Goal: Transaction & Acquisition: Purchase product/service

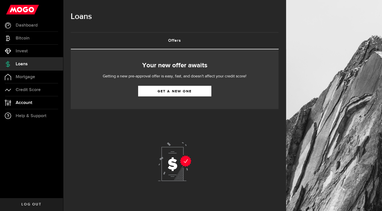
click at [27, 101] on span "Account" at bounding box center [24, 102] width 17 height 5
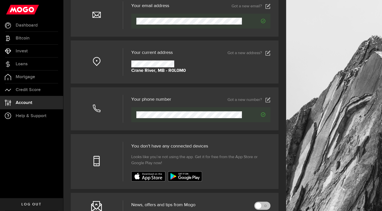
scroll to position [57, 0]
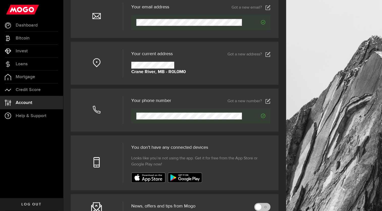
click at [271, 53] on icon at bounding box center [268, 54] width 5 height 5
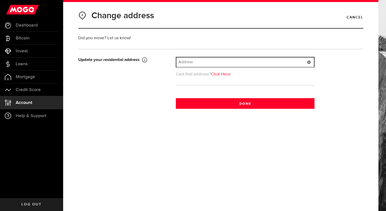
click at [239, 65] on input "text" at bounding box center [245, 62] width 138 height 10
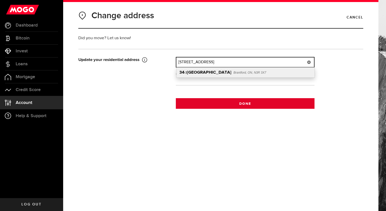
type input "[STREET_ADDRESS]"
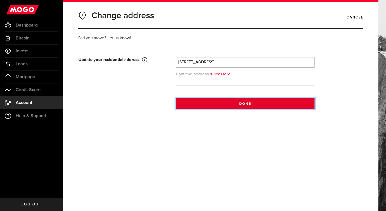
click at [262, 103] on button "Done" at bounding box center [245, 103] width 139 height 11
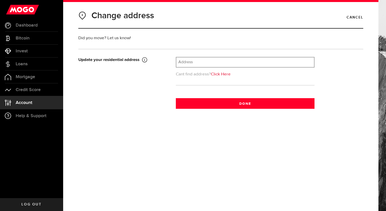
click at [227, 76] on link "Click Here" at bounding box center [221, 74] width 20 height 4
type input "[GEOGRAPHIC_DATA]"
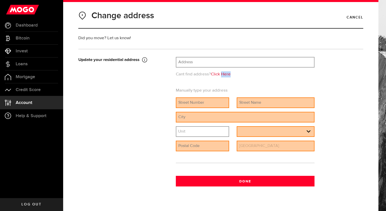
click at [227, 76] on link "Click Here" at bounding box center [221, 74] width 20 height 4
drag, startPoint x: 227, startPoint y: 76, endPoint x: 207, endPoint y: 99, distance: 30.4
click at [207, 99] on input "text" at bounding box center [202, 103] width 52 height 10
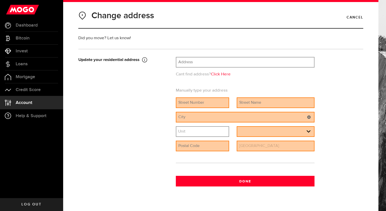
click at [205, 118] on input "text" at bounding box center [245, 117] width 138 height 10
click at [192, 104] on input "text" at bounding box center [202, 103] width 52 height 10
type input "34"
click at [256, 106] on input "text" at bounding box center [275, 103] width 77 height 10
type input "V"
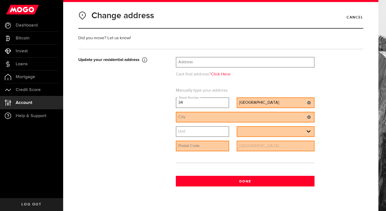
type input "[GEOGRAPHIC_DATA]"
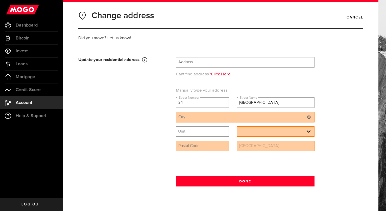
click at [259, 118] on input "text" at bounding box center [245, 117] width 138 height 10
type input "Rossburm"
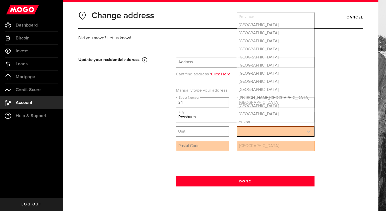
click at [245, 135] on link "expand select" at bounding box center [275, 132] width 77 height 10
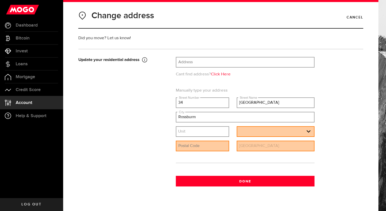
click at [247, 137] on label "Country" at bounding box center [245, 140] width 14 height 6
click at [249, 134] on link "expand select" at bounding box center [275, 132] width 77 height 10
click at [251, 131] on link "expand select" at bounding box center [275, 132] width 77 height 10
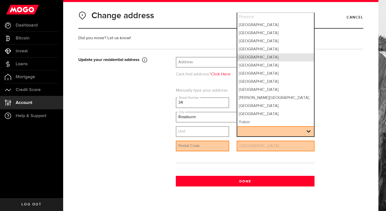
click at [267, 53] on li "[GEOGRAPHIC_DATA]" at bounding box center [275, 57] width 77 height 8
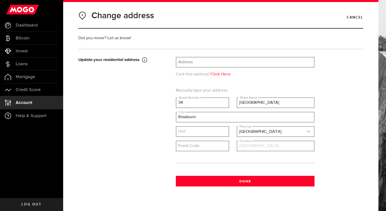
click at [264, 127] on link "expand select" at bounding box center [275, 132] width 77 height 10
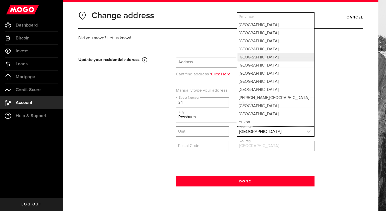
click at [264, 127] on link "expand select" at bounding box center [275, 132] width 77 height 10
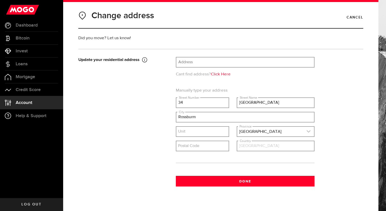
click at [265, 133] on link "expand select" at bounding box center [275, 132] width 77 height 10
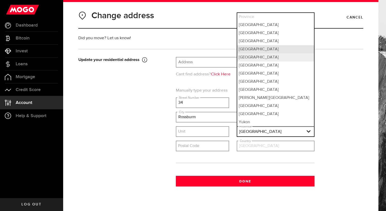
click at [269, 49] on li "[GEOGRAPHIC_DATA]" at bounding box center [275, 49] width 77 height 8
select select "MB"
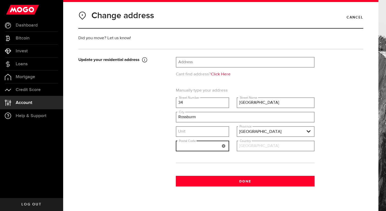
click at [199, 147] on input "text" at bounding box center [202, 146] width 52 height 10
type input "R0L 0M0"
click at [242, 142] on label "Country" at bounding box center [245, 140] width 14 height 6
click at [242, 146] on input "[GEOGRAPHIC_DATA]" at bounding box center [275, 146] width 77 height 10
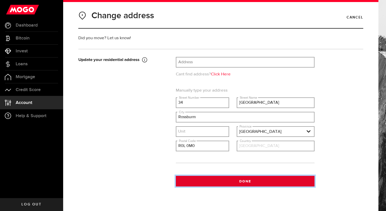
click at [240, 176] on button "Done" at bounding box center [245, 181] width 139 height 11
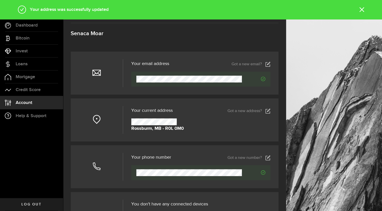
click at [270, 160] on use at bounding box center [268, 157] width 5 height 5
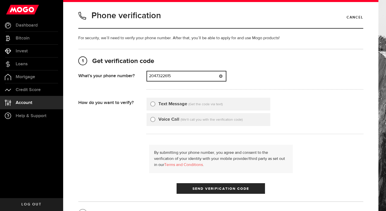
click at [194, 74] on input "2047322615" at bounding box center [186, 76] width 79 height 10
type input "2"
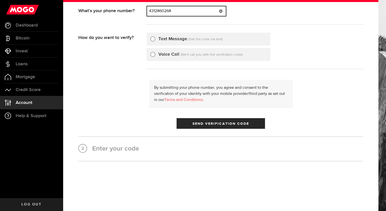
type input "4312860268"
click at [155, 37] on input "Text Message" at bounding box center [152, 38] width 5 height 5
radio input "true"
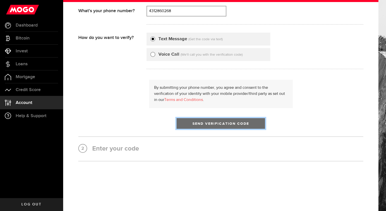
click at [227, 122] on span "Send Verification Code" at bounding box center [221, 124] width 57 height 4
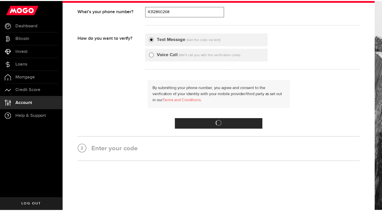
scroll to position [0, 0]
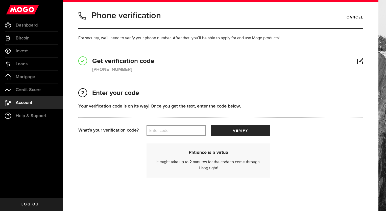
click at [171, 132] on label "Enter code" at bounding box center [176, 130] width 59 height 10
click at [171, 132] on input "Enter code" at bounding box center [176, 130] width 59 height 11
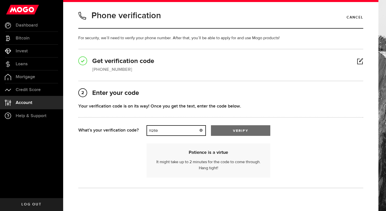
type input "11259"
click at [234, 129] on span "verify" at bounding box center [240, 131] width 15 height 4
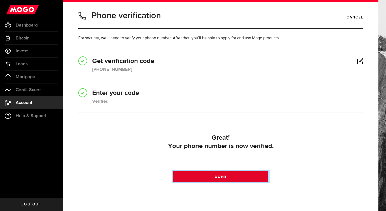
click at [237, 177] on link "Done" at bounding box center [220, 176] width 95 height 11
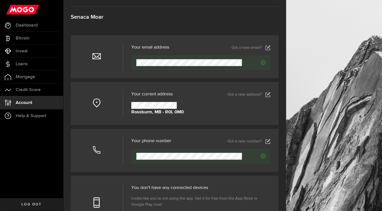
scroll to position [9, 0]
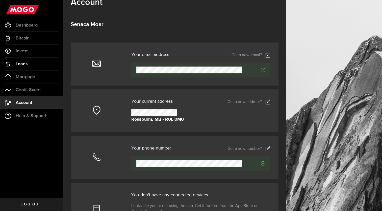
click at [21, 65] on span "Loans" at bounding box center [22, 64] width 12 height 5
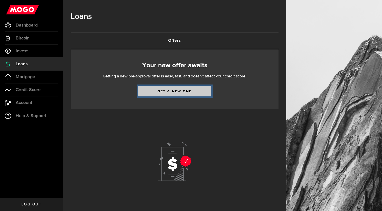
click at [161, 92] on link "Get a new one" at bounding box center [174, 91] width 73 height 11
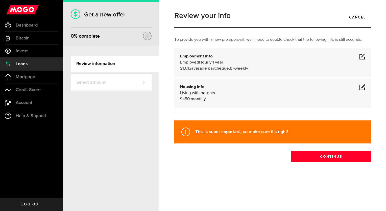
click at [366, 56] on div "Employment info Employed Hourly , 1 year (on maternity leave) undefined annuall…" at bounding box center [272, 62] width 197 height 29
click at [361, 56] on span at bounding box center [362, 56] width 6 height 6
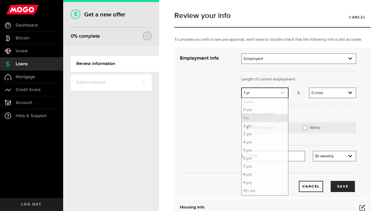
click at [283, 90] on link "expand select" at bounding box center [265, 93] width 46 height 10
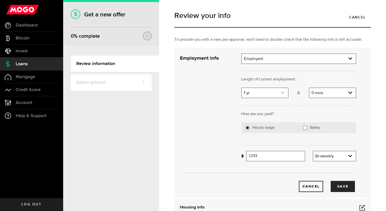
click at [277, 94] on link "expand select" at bounding box center [265, 93] width 46 height 10
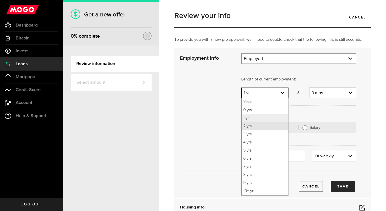
click at [270, 127] on li "2 yrs" at bounding box center [265, 126] width 46 height 8
select select "2"
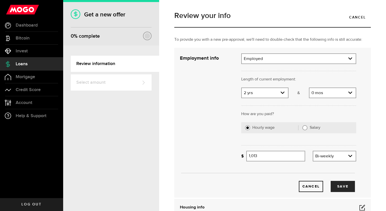
click at [303, 128] on input "Salary" at bounding box center [305, 127] width 5 height 5
radio input "true"
click at [282, 154] on input "Gross annual income" at bounding box center [301, 156] width 110 height 11
type input "2,300"
click at [333, 187] on button "Save" at bounding box center [343, 186] width 24 height 11
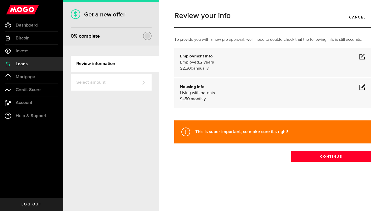
click at [361, 85] on span at bounding box center [362, 87] width 6 height 6
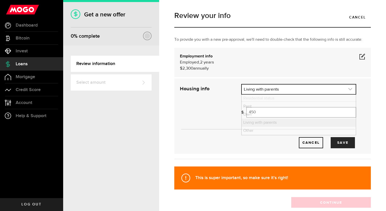
click at [325, 90] on link "expand select" at bounding box center [299, 89] width 114 height 10
click at [332, 92] on link "expand select" at bounding box center [299, 89] width 114 height 10
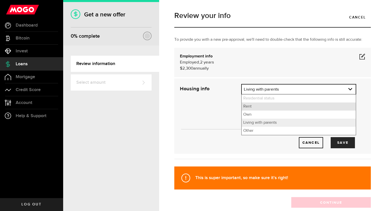
click at [322, 107] on li "Rent" at bounding box center [299, 106] width 114 height 8
select select "Rent"
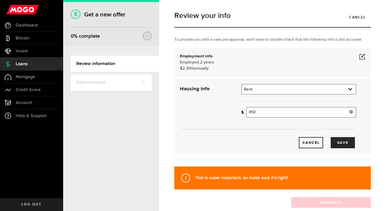
click at [321, 114] on input "450" at bounding box center [301, 112] width 110 height 11
type input "4"
type input "242"
click at [345, 136] on div "Cancel Save" at bounding box center [268, 134] width 192 height 27
click at [345, 144] on button "Save" at bounding box center [343, 142] width 24 height 11
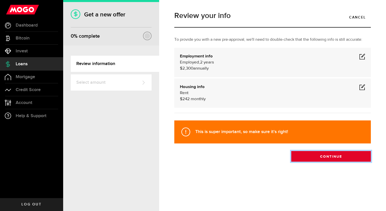
click at [347, 153] on button "Continue" at bounding box center [331, 156] width 80 height 11
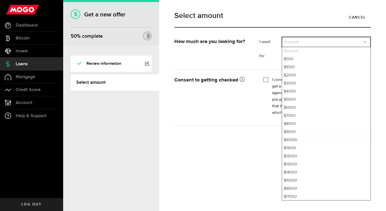
click at [358, 46] on link "expand select" at bounding box center [326, 42] width 88 height 10
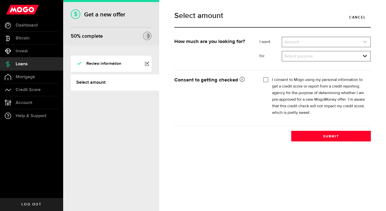
click at [356, 42] on link "expand select" at bounding box center [326, 42] width 88 height 10
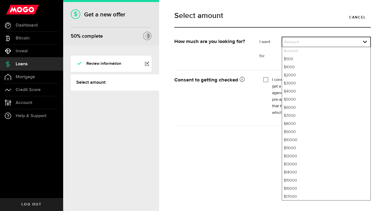
click at [330, 52] on li "Amount" at bounding box center [326, 51] width 88 height 8
click at [321, 41] on link "expand select" at bounding box center [326, 42] width 88 height 10
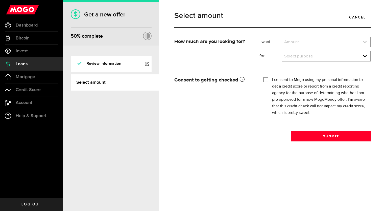
click at [321, 41] on link "expand select" at bounding box center [326, 42] width 88 height 10
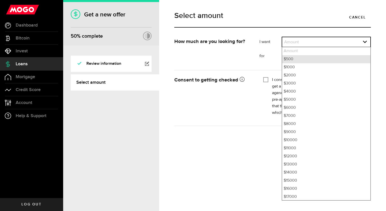
click at [318, 58] on li "$500" at bounding box center [326, 59] width 88 height 8
select select "500"
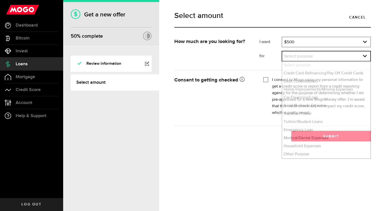
click at [318, 58] on link "expand select" at bounding box center [326, 56] width 88 height 10
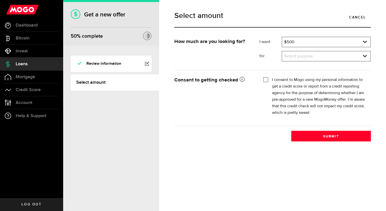
click at [318, 58] on link "expand select" at bounding box center [326, 56] width 88 height 10
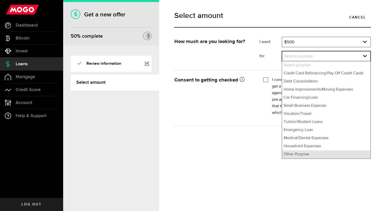
click at [292, 153] on li "Other Purpose" at bounding box center [326, 154] width 88 height 8
select select "Other Purpose"
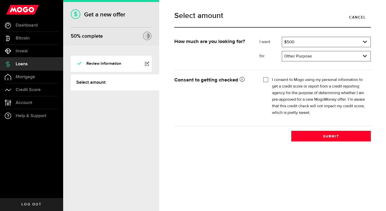
click at [268, 79] on input "I consent to Mogo using my personal information to get a credit score or report…" at bounding box center [265, 79] width 5 height 5
checkbox input "true"
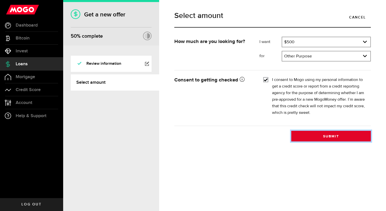
click at [328, 136] on button "Submit" at bounding box center [331, 136] width 80 height 11
